Goal: Task Accomplishment & Management: Use online tool/utility

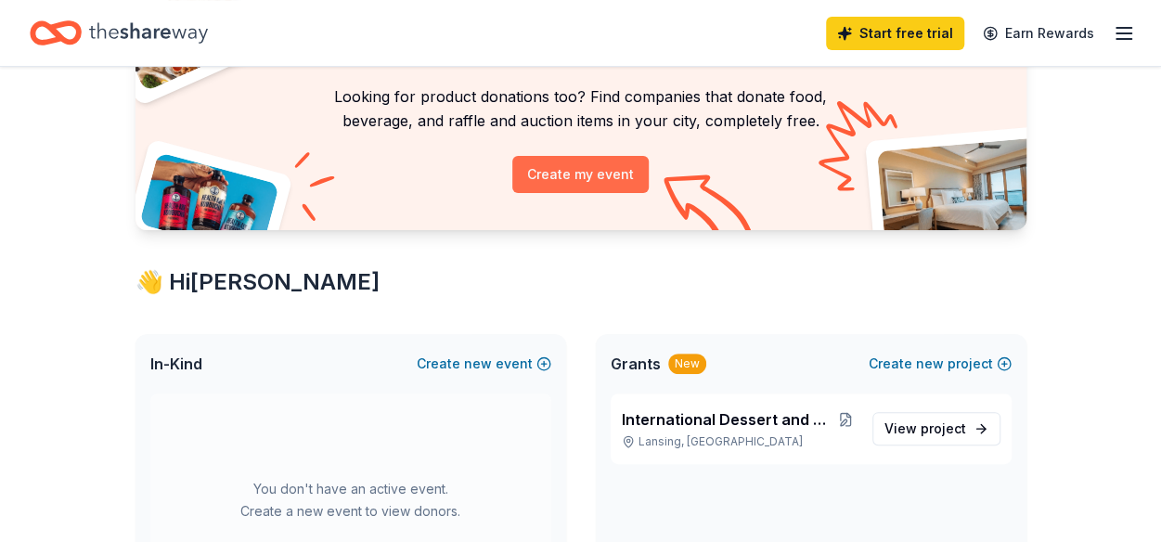
scroll to position [186, 0]
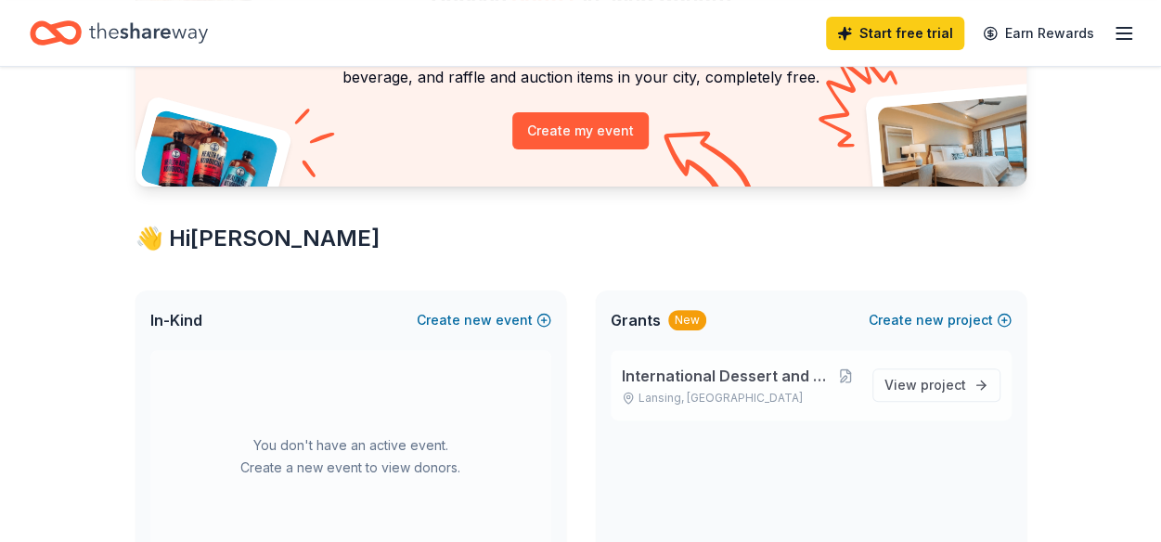
click at [724, 371] on span "International Dessert and Silent Auction Event" at bounding box center [728, 376] width 212 height 22
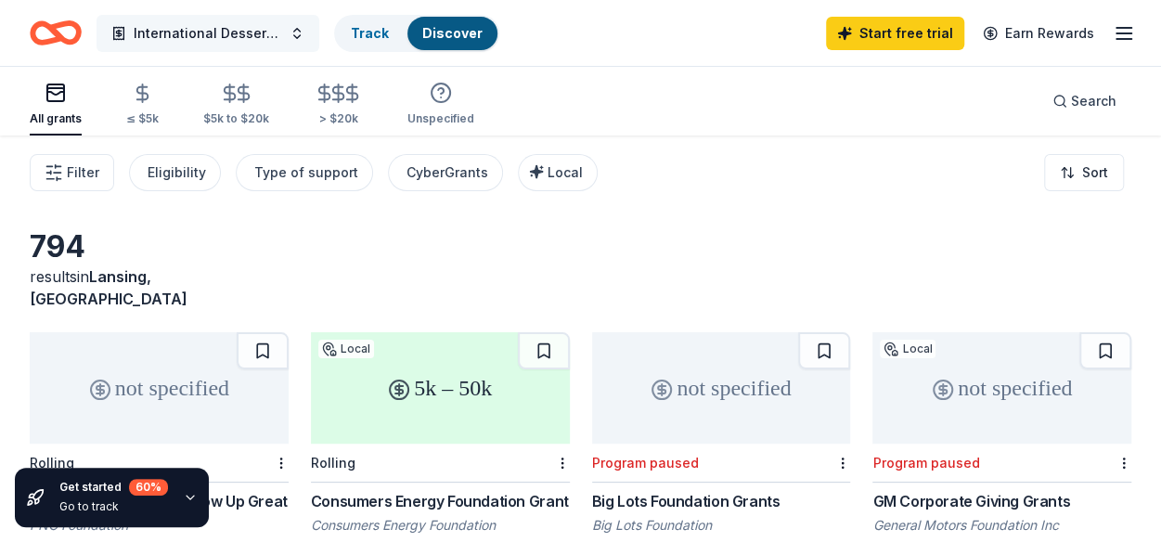
click at [226, 35] on span "International Dessert and Silent Auction Event" at bounding box center [208, 33] width 148 height 22
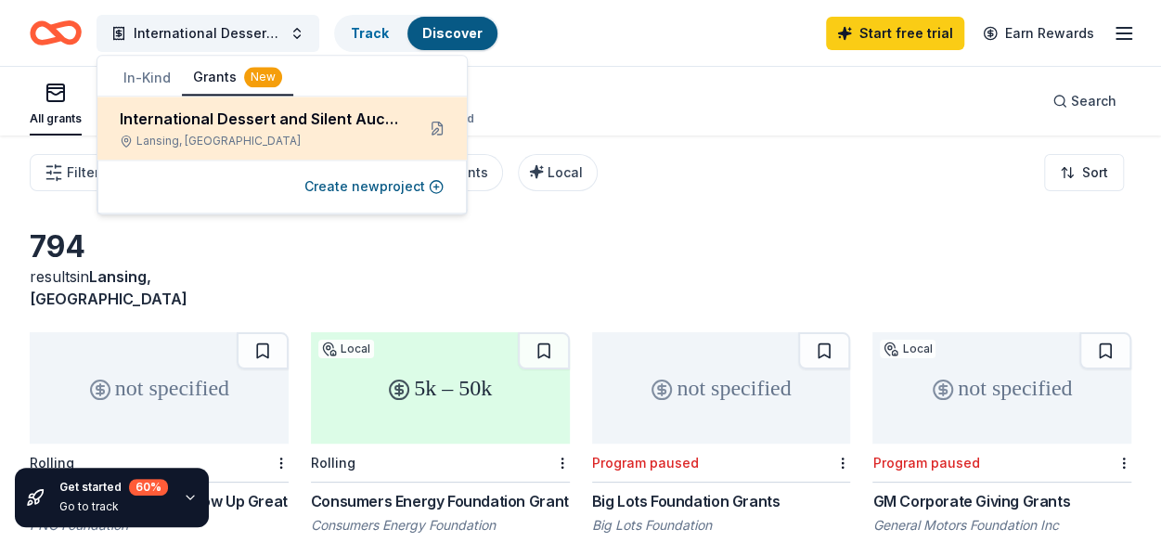
click at [273, 120] on div "International Dessert and Silent Auction Event" at bounding box center [260, 119] width 280 height 22
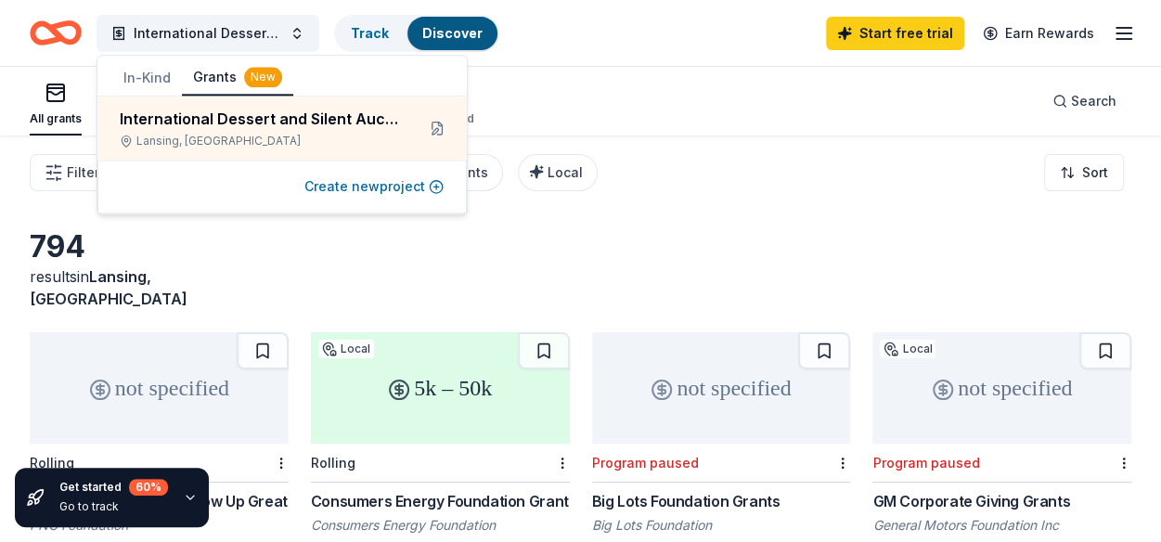
click at [359, 192] on button "Create new project" at bounding box center [373, 186] width 139 height 22
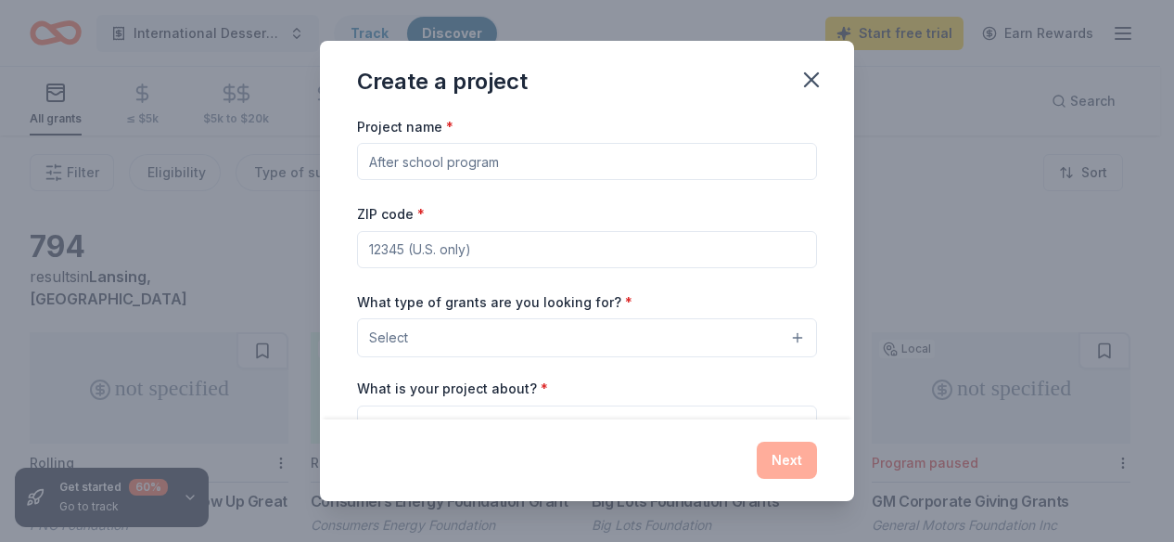
click at [562, 168] on input "Project name *" at bounding box center [587, 161] width 460 height 37
type input "International Dessert and Silent Auction Event"
click at [472, 251] on input "ZIP code *" at bounding box center [587, 249] width 460 height 37
type input "48911"
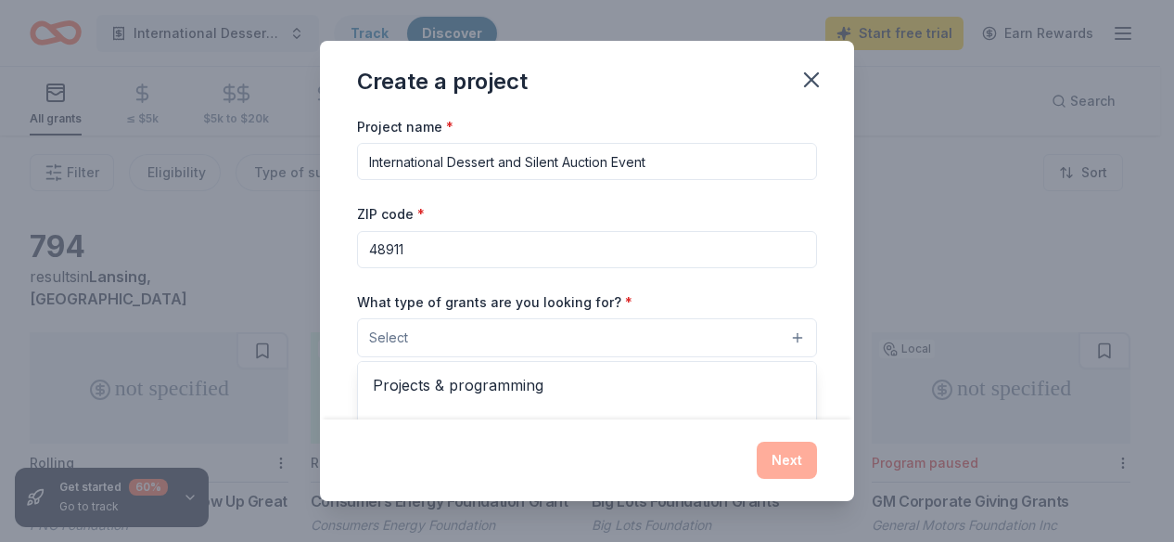
click at [784, 342] on button "Select" at bounding box center [587, 337] width 460 height 39
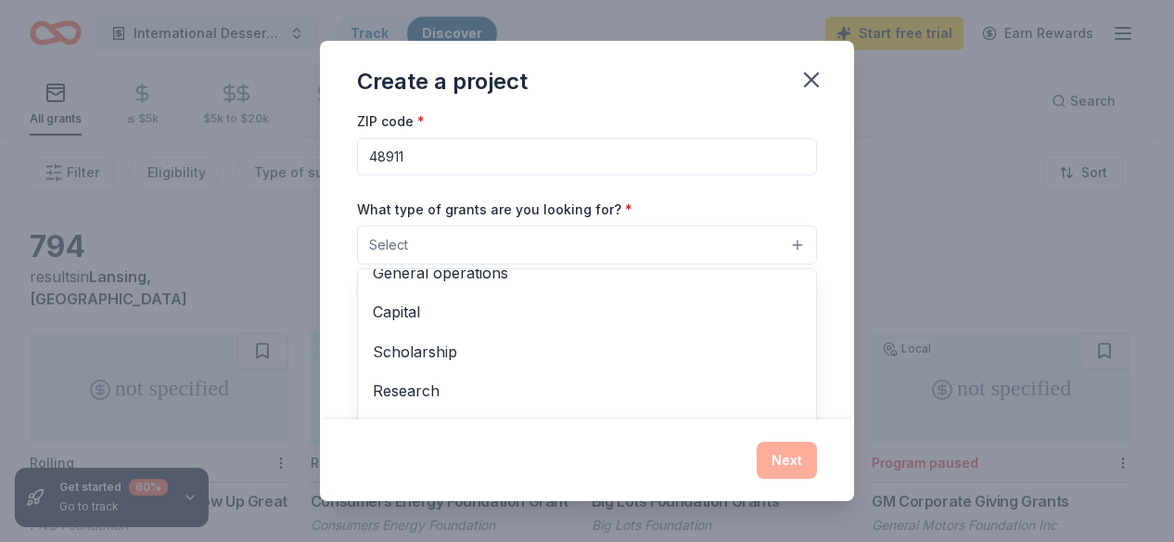
scroll to position [32, 0]
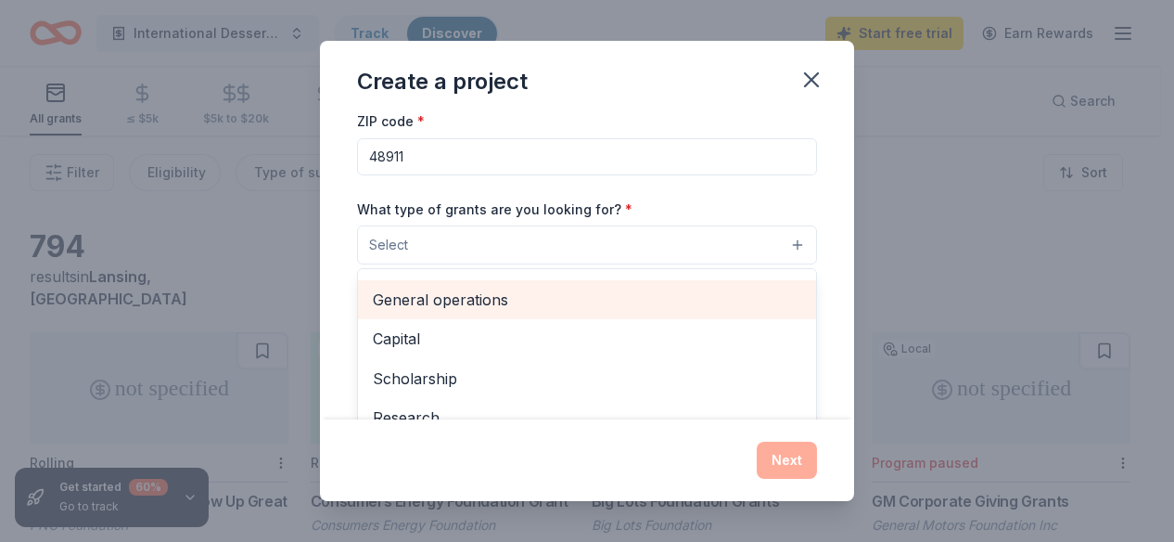
click at [659, 311] on div "General operations" at bounding box center [587, 299] width 458 height 39
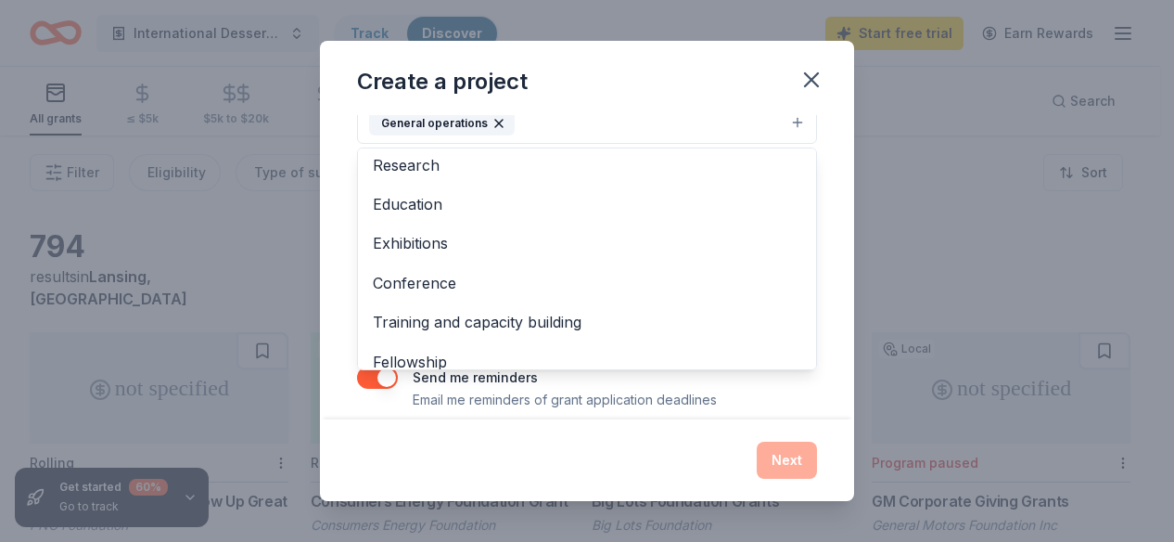
scroll to position [234, 0]
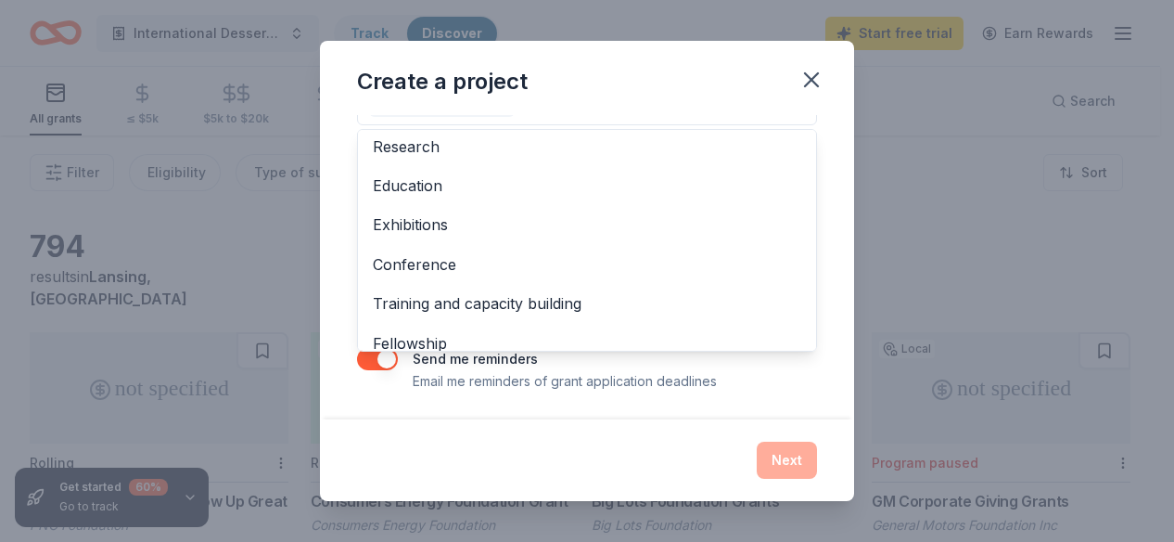
click at [811, 370] on div "Project name * International Dessert and Silent Auction Event ZIP code * 48911 …" at bounding box center [587, 267] width 534 height 305
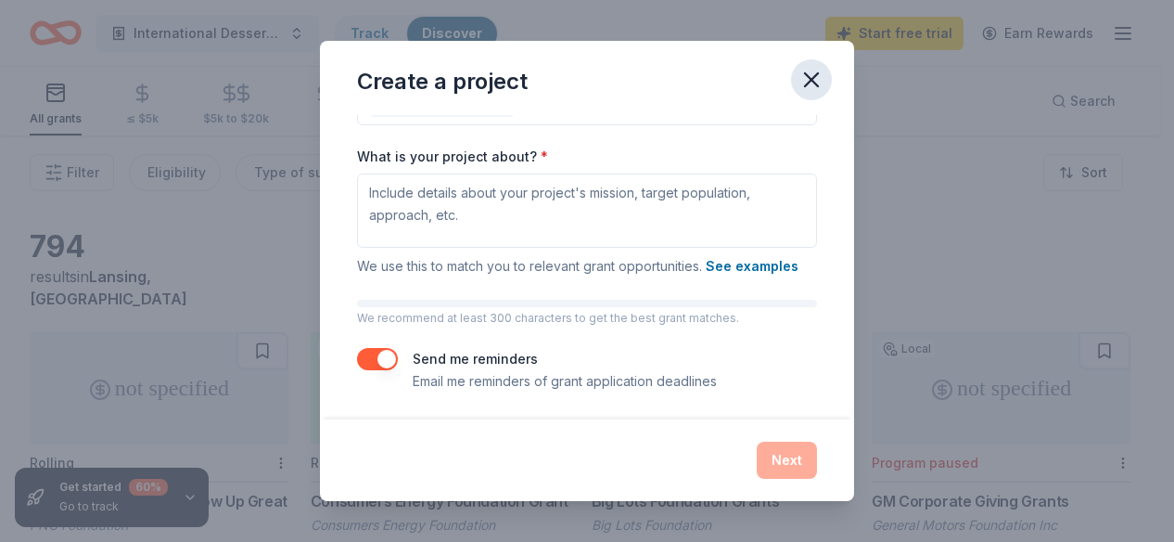
click at [807, 71] on icon "button" at bounding box center [812, 80] width 26 height 26
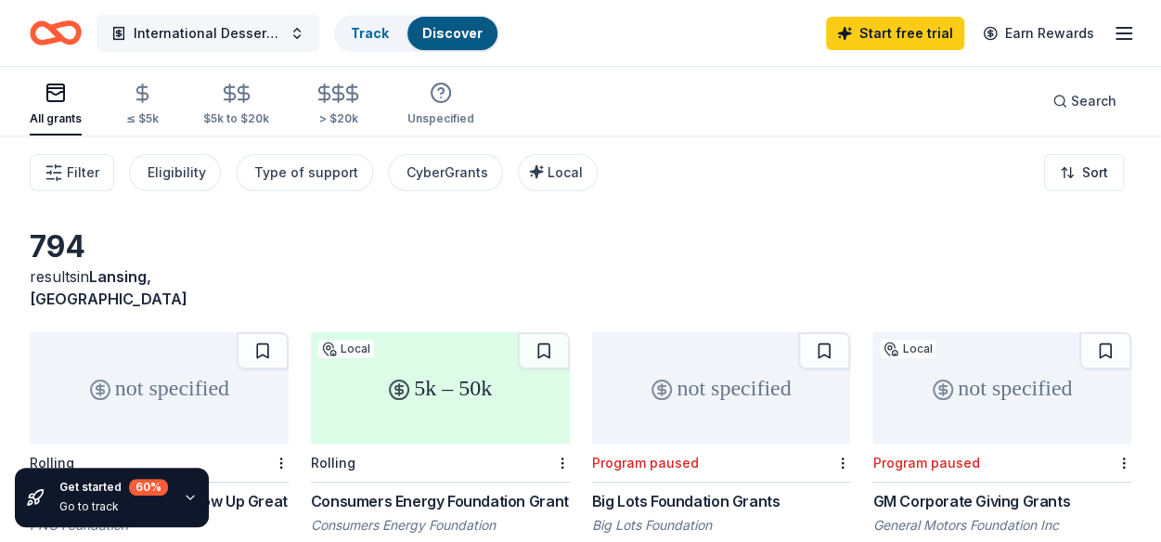
click at [295, 40] on button "International Dessert and Silent Auction Event" at bounding box center [207, 33] width 223 height 37
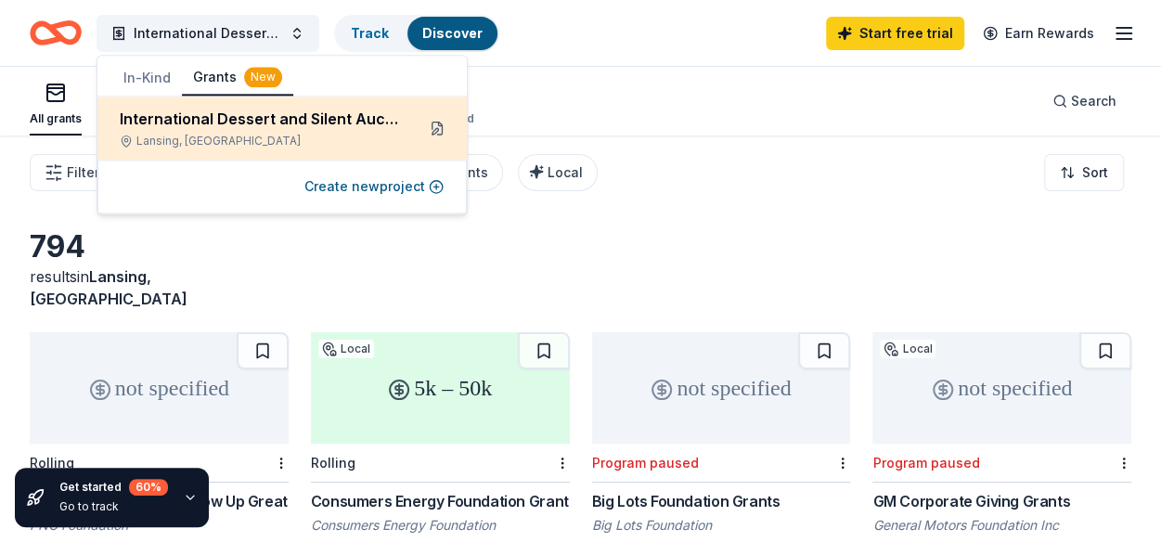
click at [440, 129] on button at bounding box center [437, 128] width 30 height 30
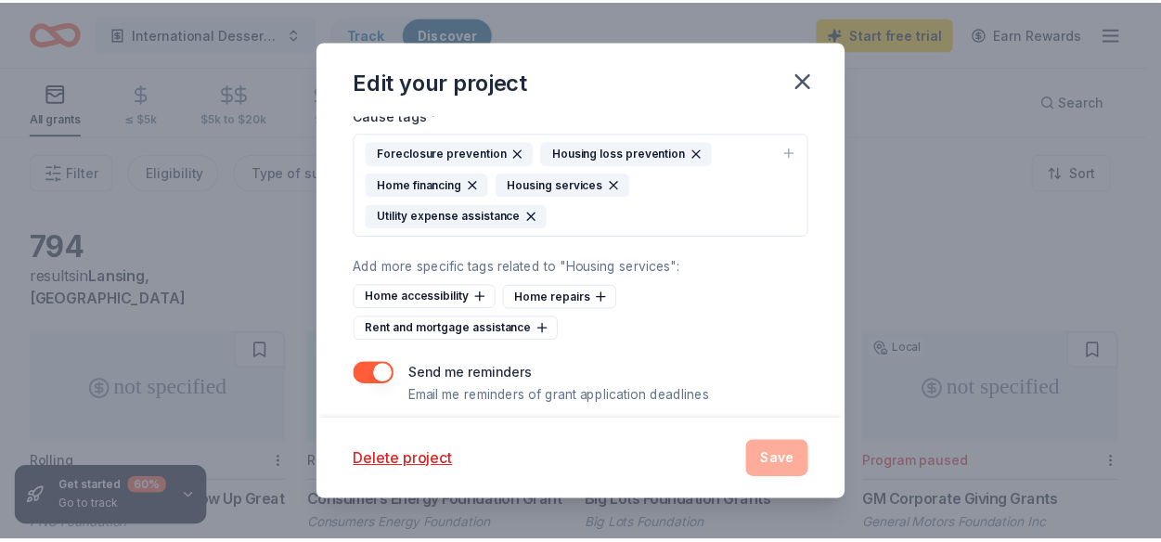
scroll to position [486, 0]
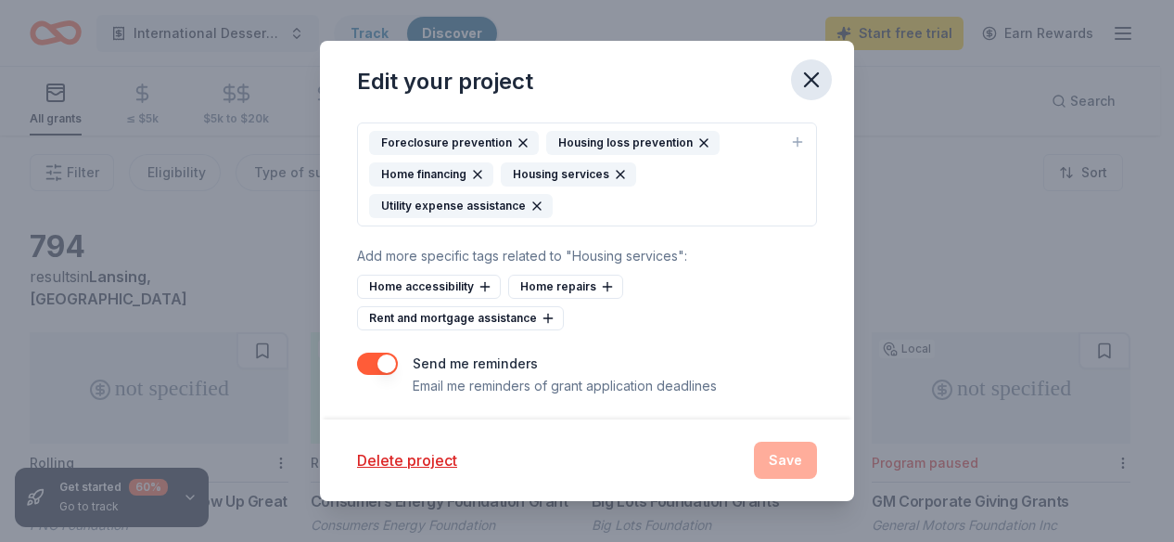
click at [803, 79] on icon "button" at bounding box center [812, 80] width 26 height 26
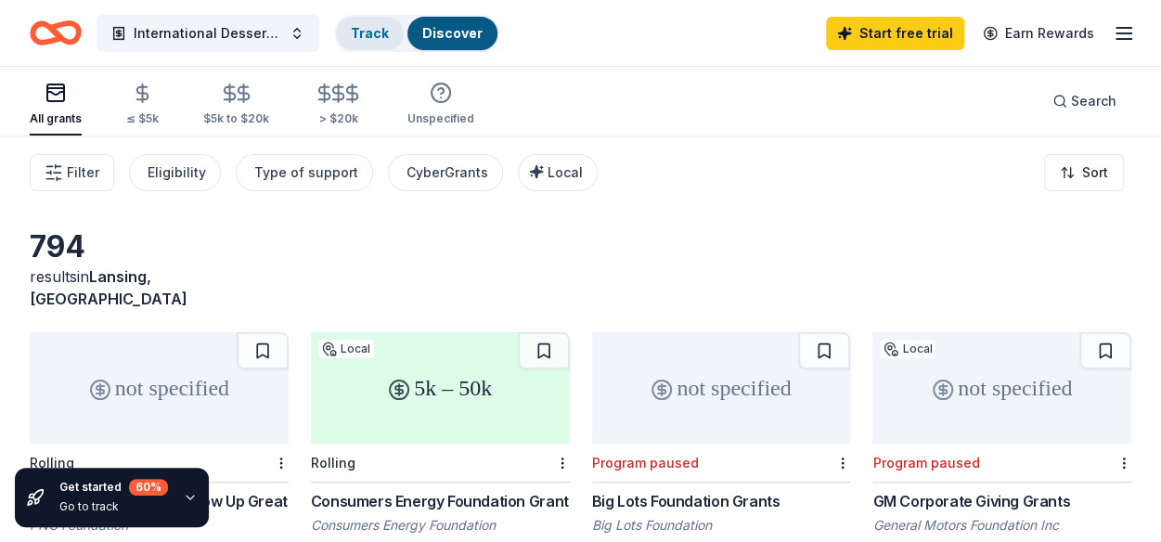
click at [375, 30] on link "Track" at bounding box center [370, 33] width 38 height 16
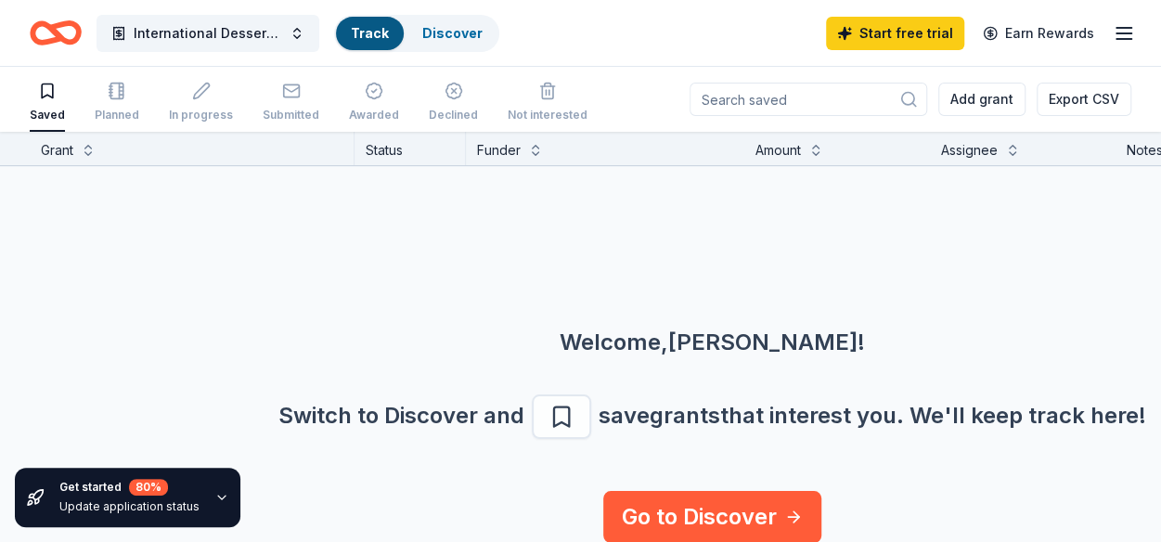
scroll to position [15, 0]
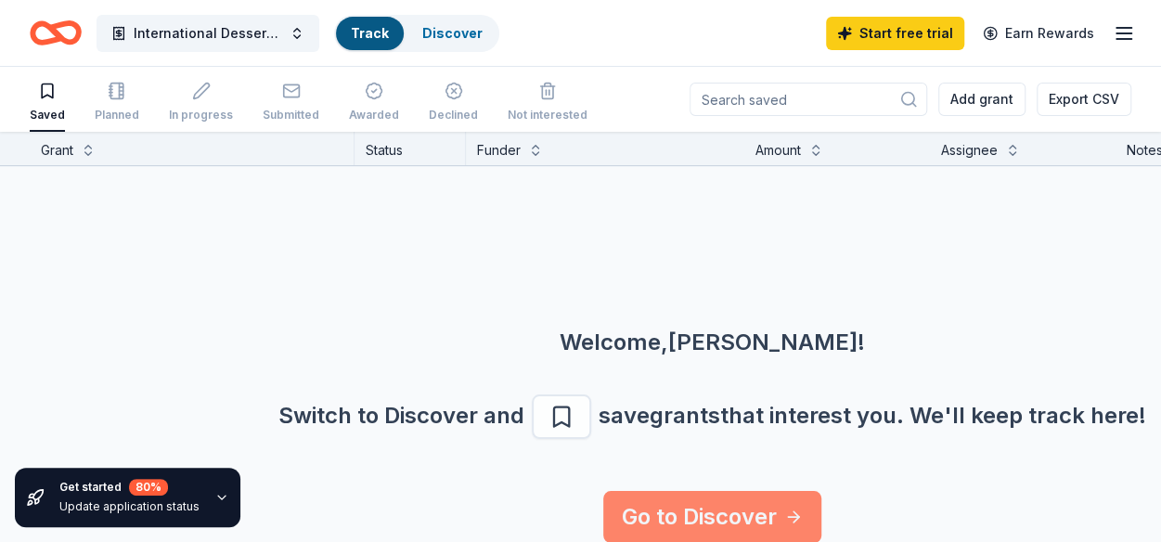
click at [694, 502] on link "Go to Discover" at bounding box center [712, 517] width 218 height 52
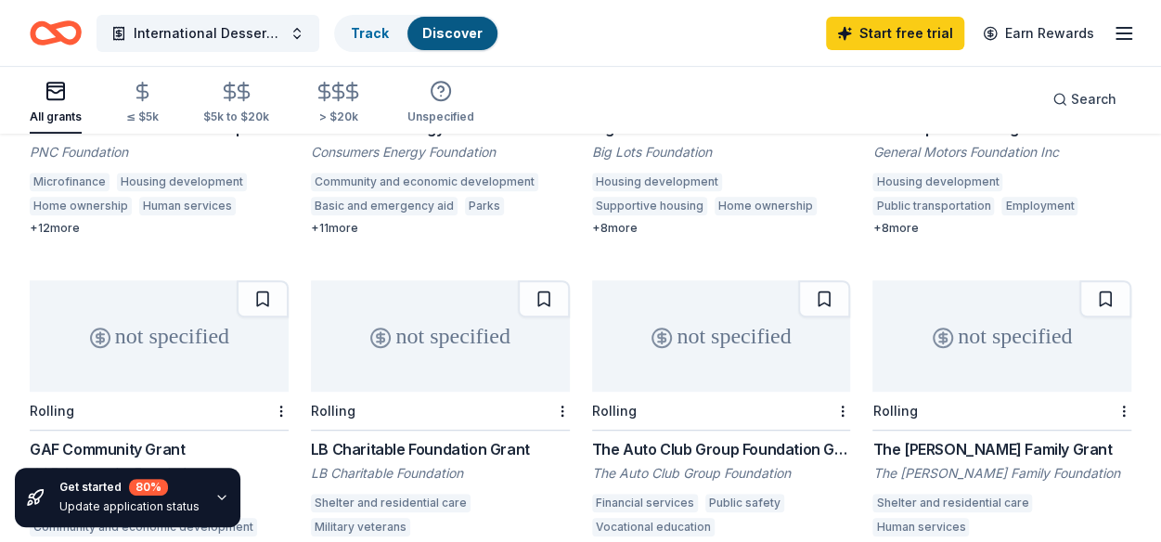
scroll to position [464, 0]
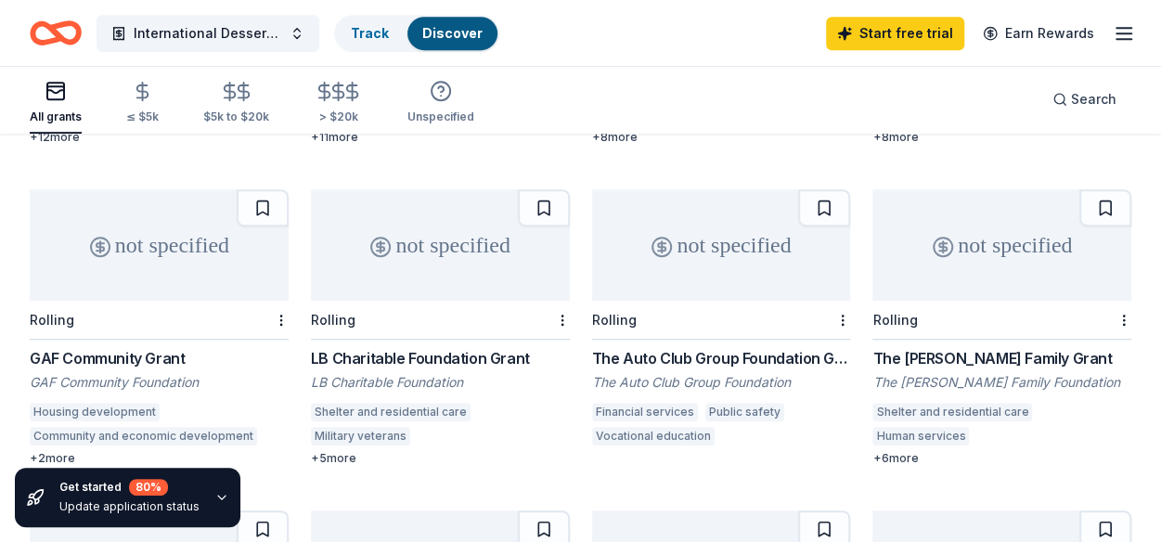
click at [341, 347] on div "LB Charitable Foundation Grant" at bounding box center [440, 358] width 259 height 22
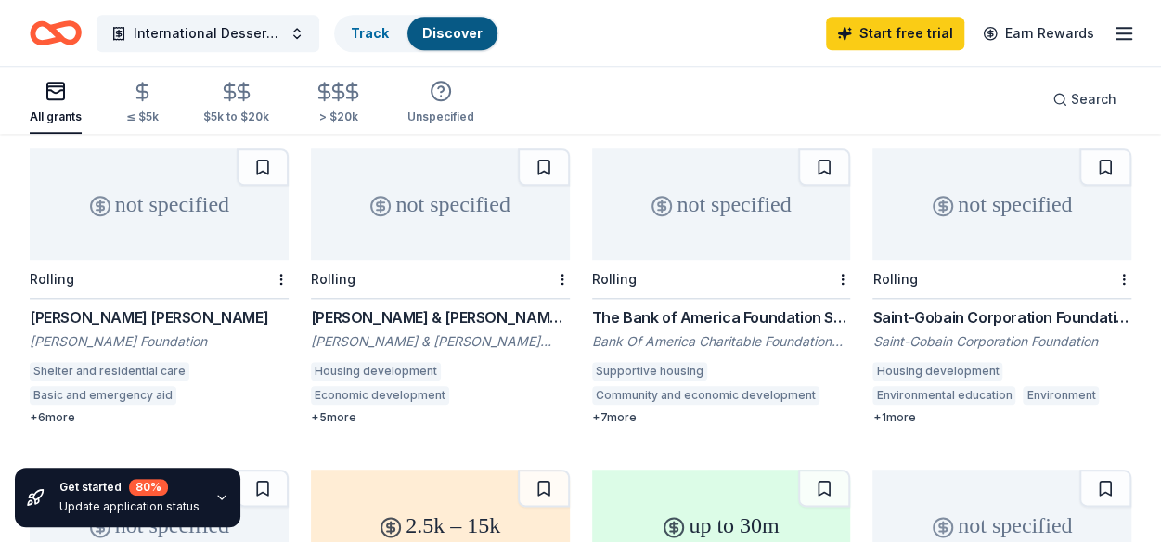
scroll to position [835, 0]
